Goal: Check status

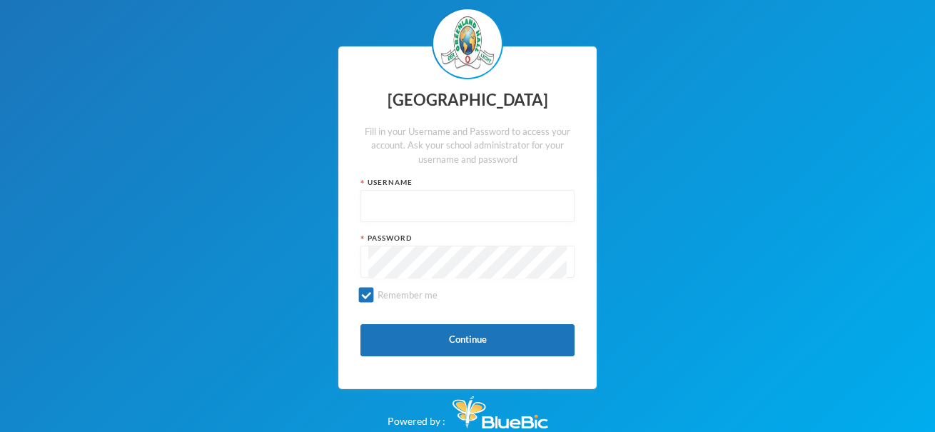
click at [520, 214] on input "text" at bounding box center [467, 207] width 198 height 32
click at [519, 216] on input "text" at bounding box center [467, 207] width 198 height 32
click at [518, 218] on input "text" at bounding box center [467, 207] width 198 height 32
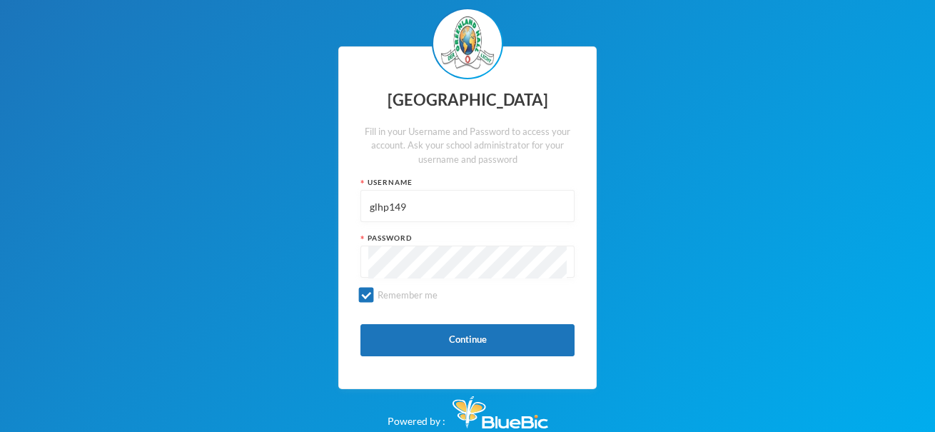
type input "glhp149"
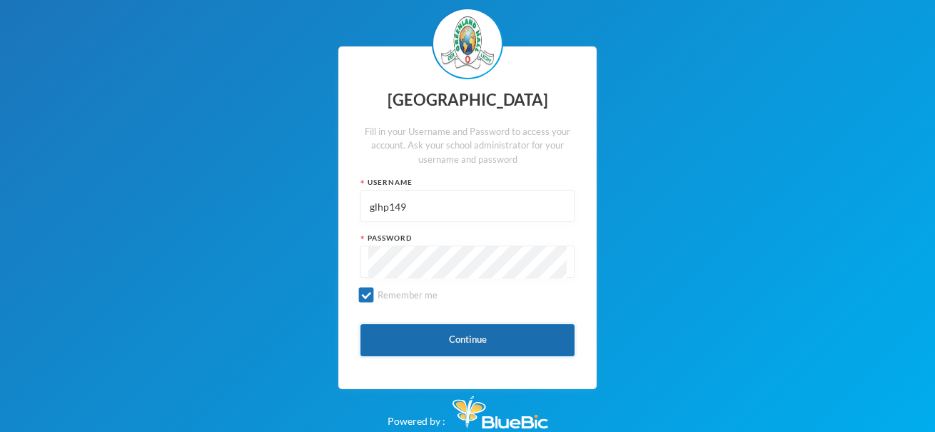
click at [501, 333] on button "Continue" at bounding box center [467, 340] width 214 height 32
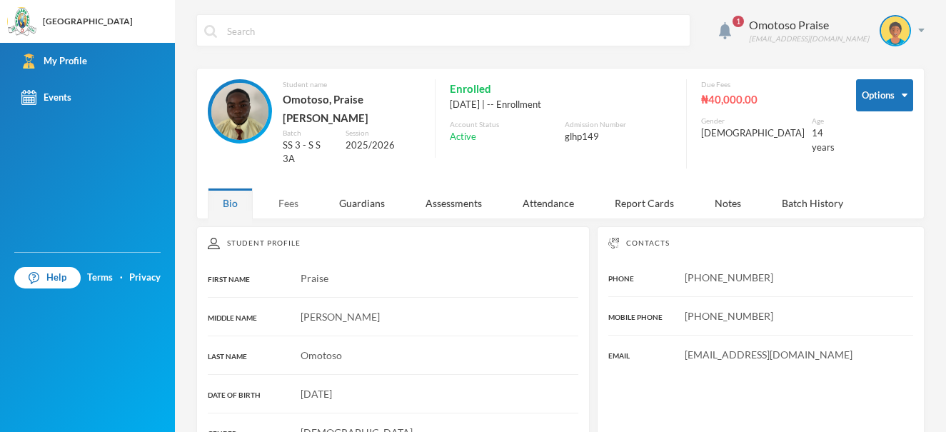
click at [295, 193] on div "Fees" at bounding box center [288, 203] width 50 height 31
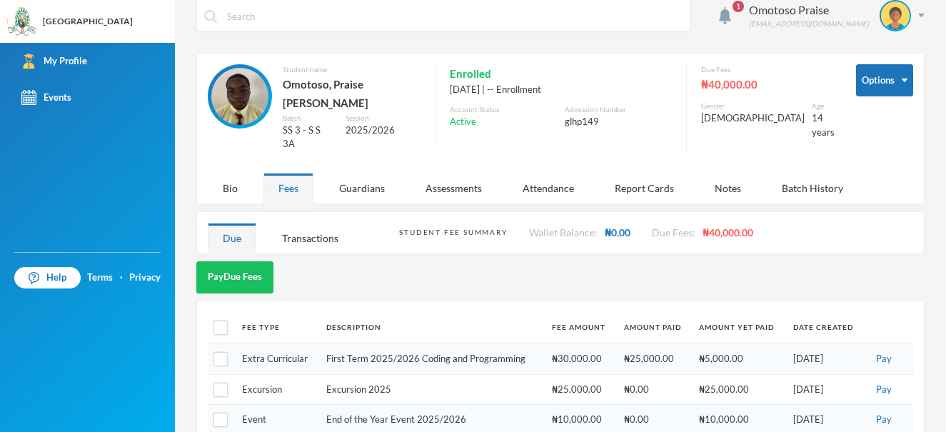
scroll to position [29, 0]
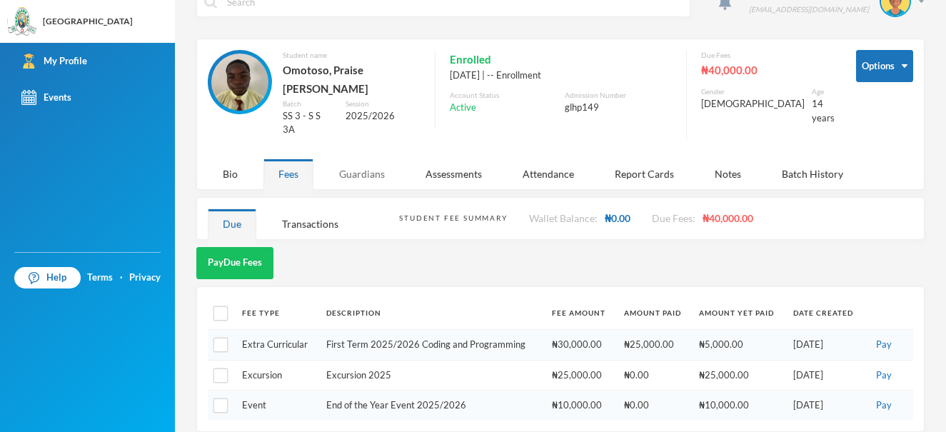
click at [357, 158] on div "Guardians" at bounding box center [362, 173] width 76 height 31
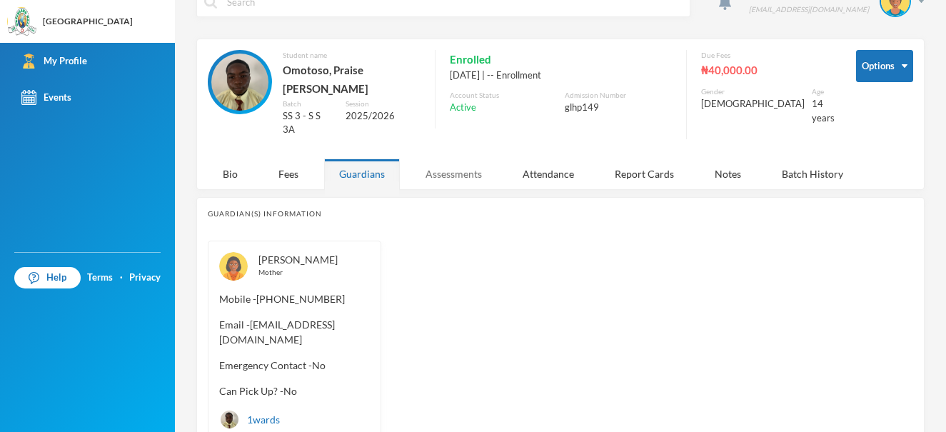
click at [455, 164] on div "Assessments" at bounding box center [453, 173] width 86 height 31
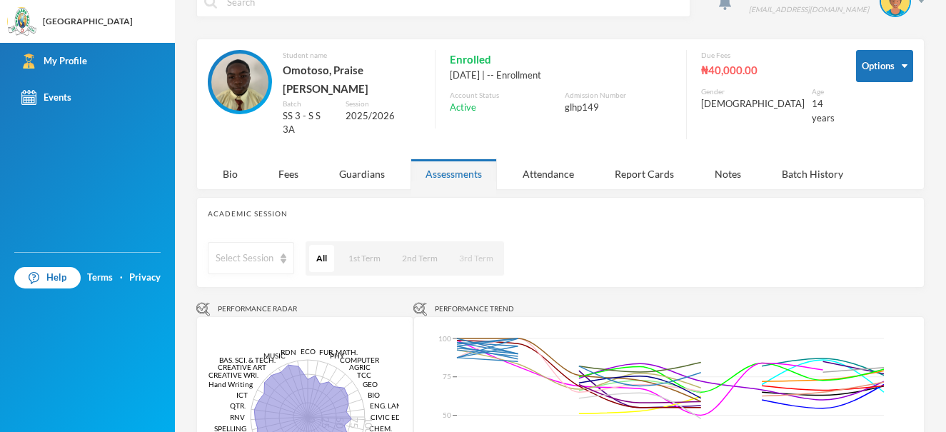
click at [477, 245] on button "3rd Term" at bounding box center [476, 258] width 49 height 27
click at [733, 159] on div "Notes" at bounding box center [727, 173] width 56 height 31
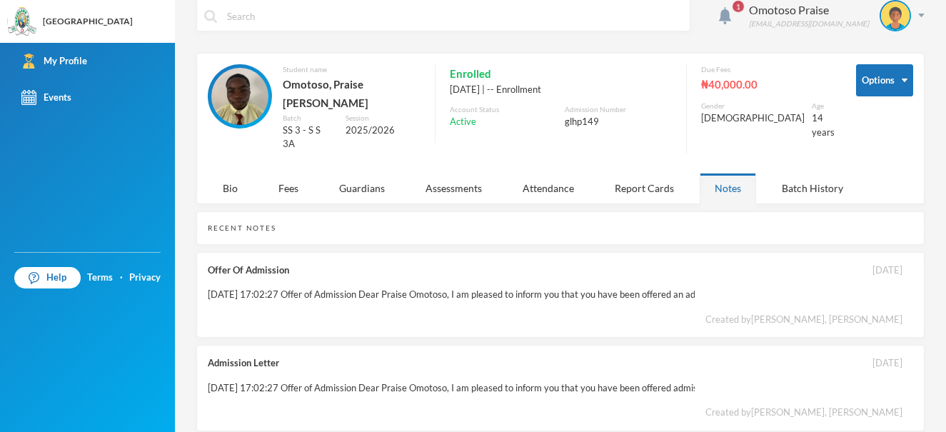
scroll to position [0, 0]
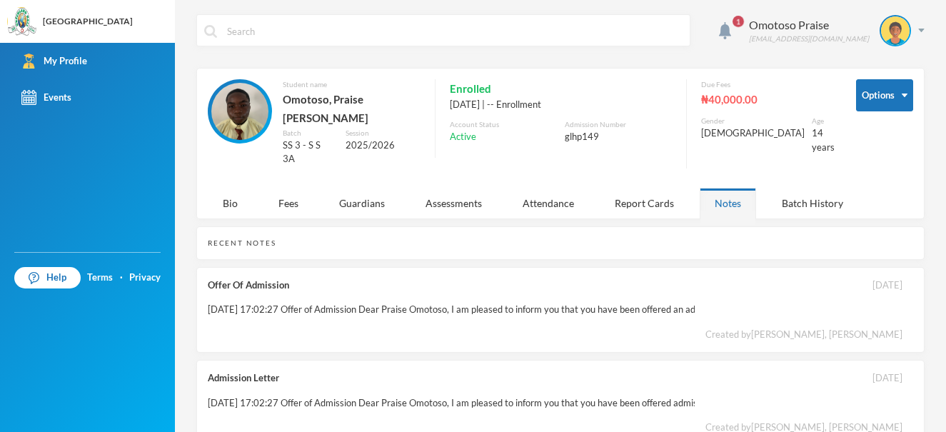
click at [749, 24] on span "1" at bounding box center [738, 21] width 23 height 23
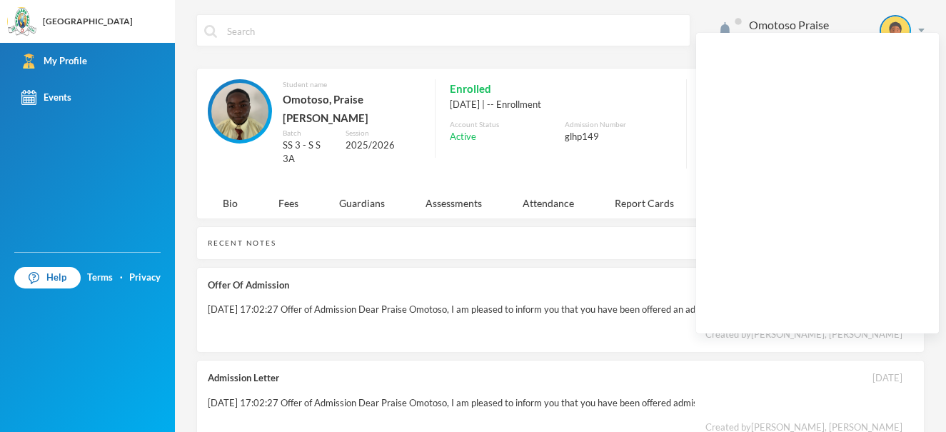
click at [749, 24] on span at bounding box center [738, 21] width 23 height 23
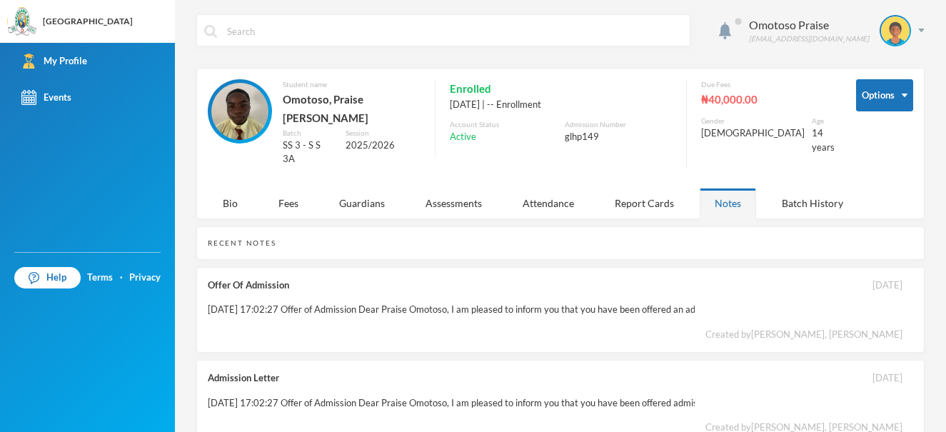
click at [749, 25] on span at bounding box center [738, 21] width 23 height 23
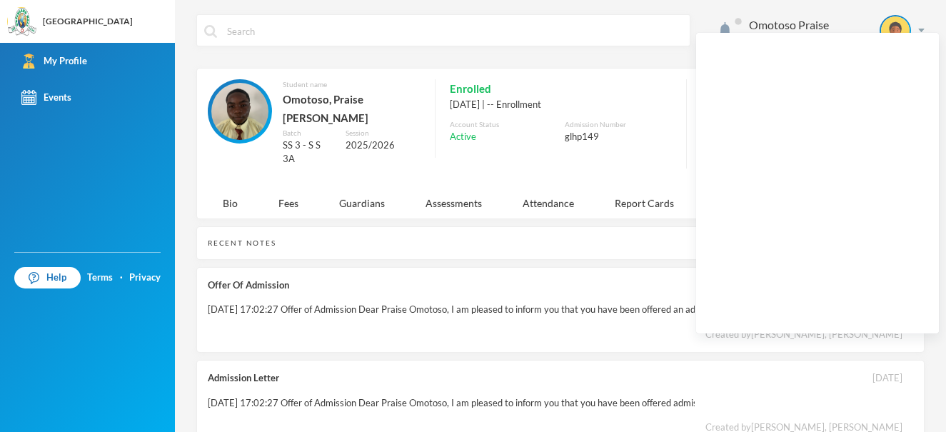
click at [616, 238] on div "Recent Notes" at bounding box center [560, 243] width 728 height 34
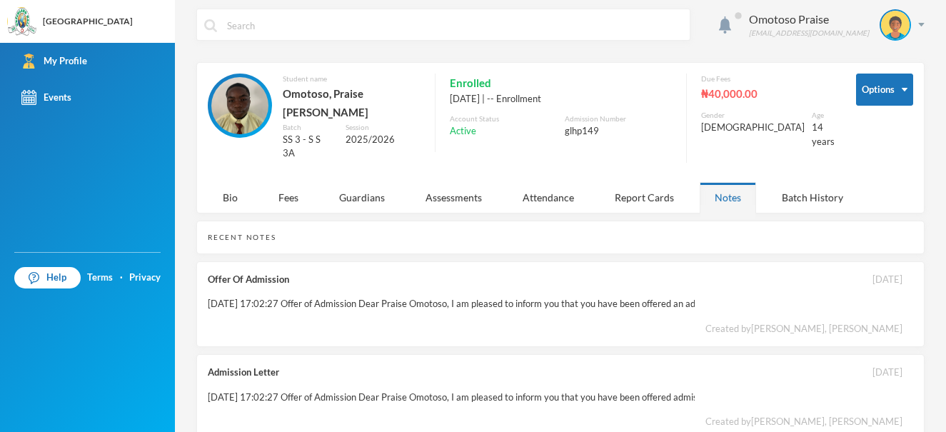
scroll to position [21, 0]
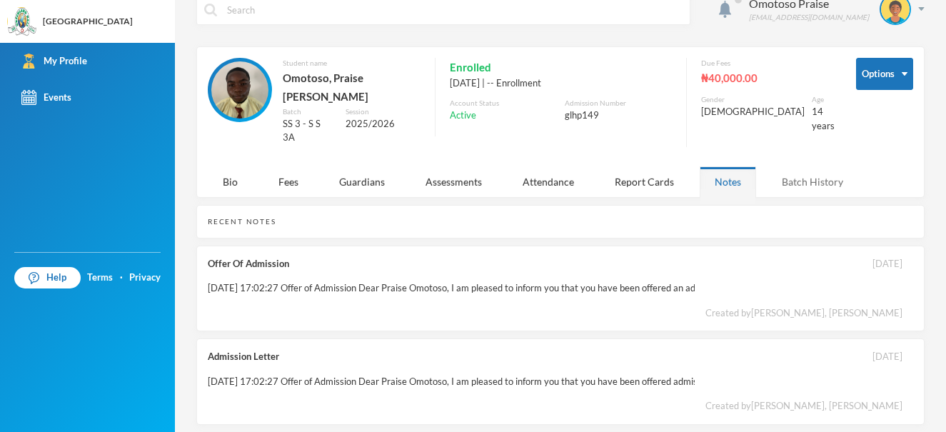
click at [834, 166] on div "Batch History" at bounding box center [812, 181] width 91 height 31
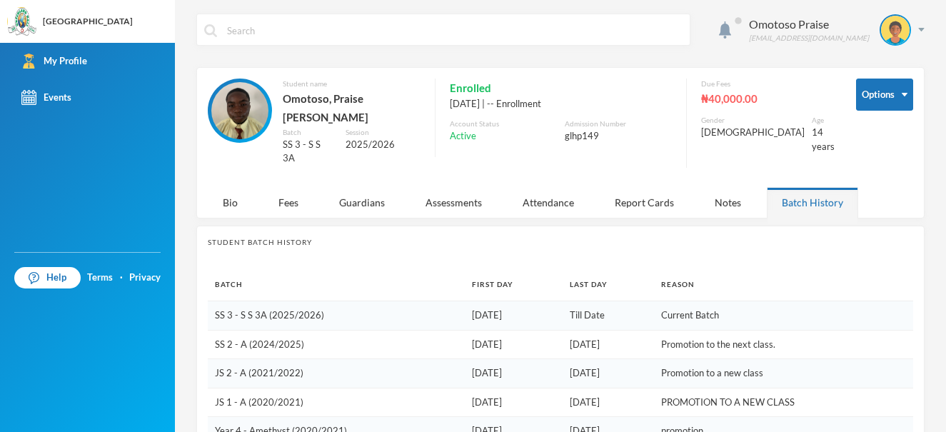
scroll to position [0, 0]
